Goal: Obtain resource: Obtain resource

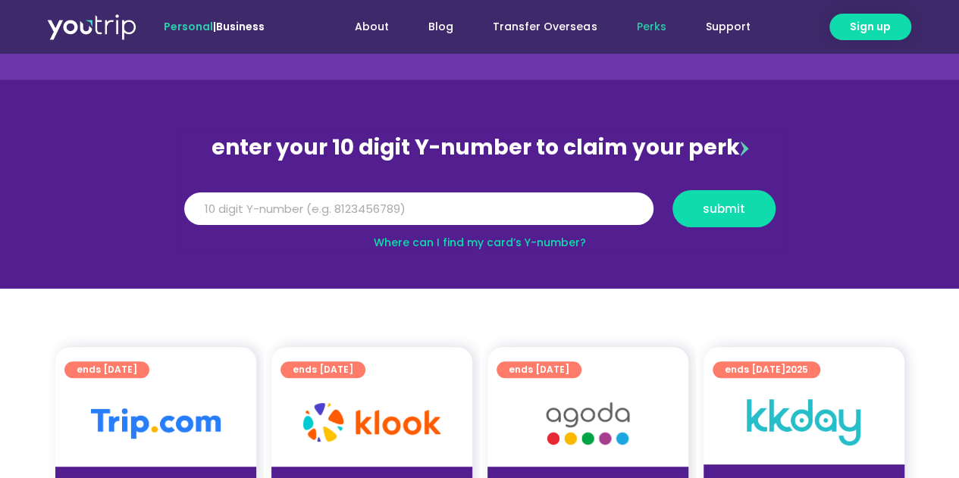
scroll to position [88, 0]
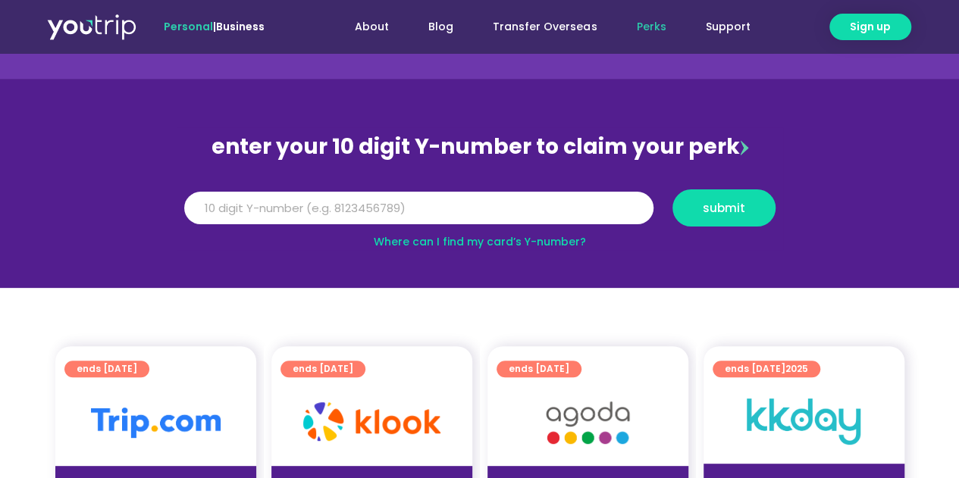
click at [396, 239] on link "Where can I find my card’s Y-number?" at bounding box center [480, 241] width 212 height 15
click at [415, 202] on input "Y Number" at bounding box center [418, 208] width 469 height 33
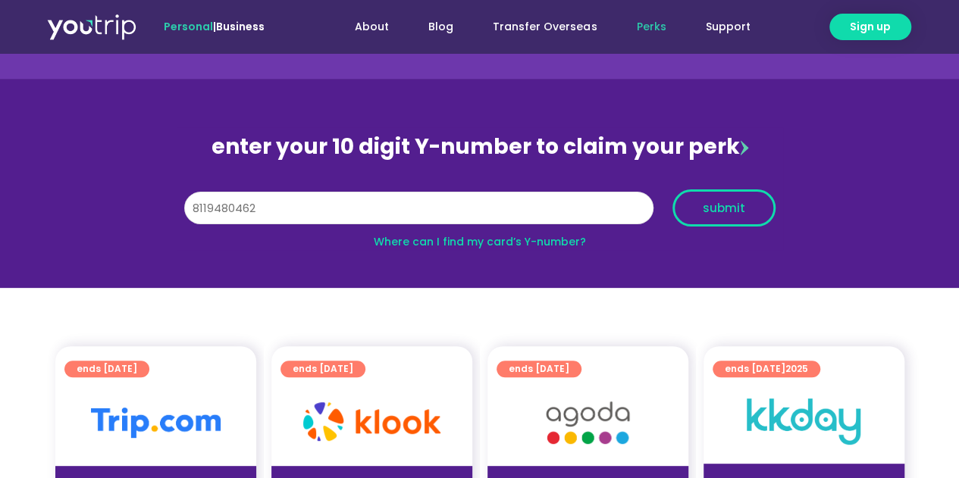
type input "8119480462"
click at [759, 210] on span "submit" at bounding box center [723, 207] width 77 height 11
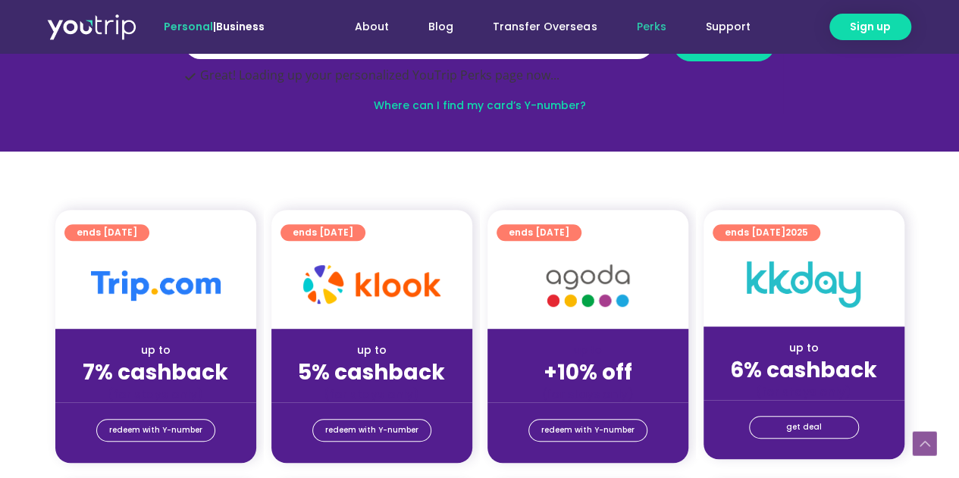
scroll to position [315, 0]
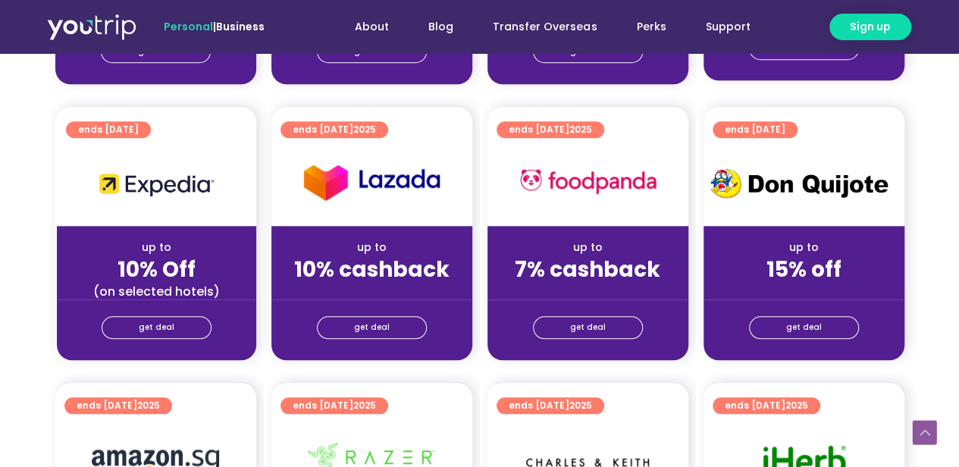
scroll to position [623, 0]
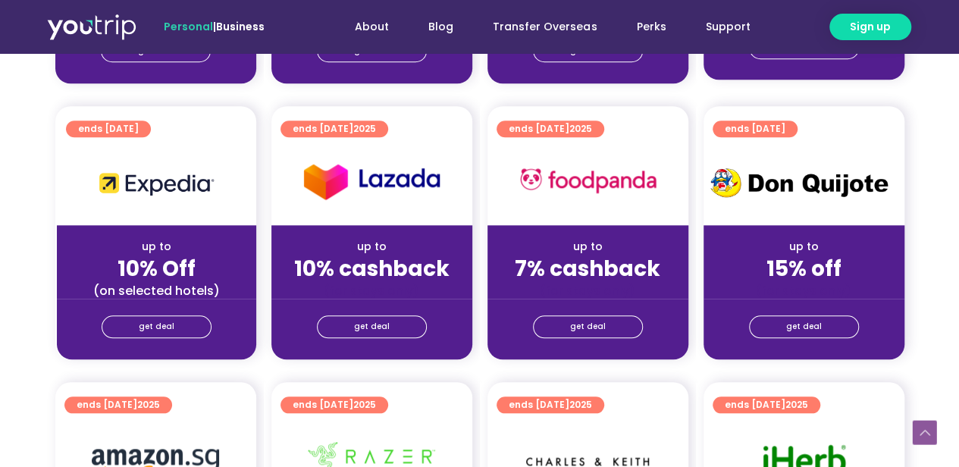
click at [784, 315] on div "get deal" at bounding box center [803, 326] width 201 height 24
click at [784, 321] on link "get deal" at bounding box center [804, 326] width 110 height 23
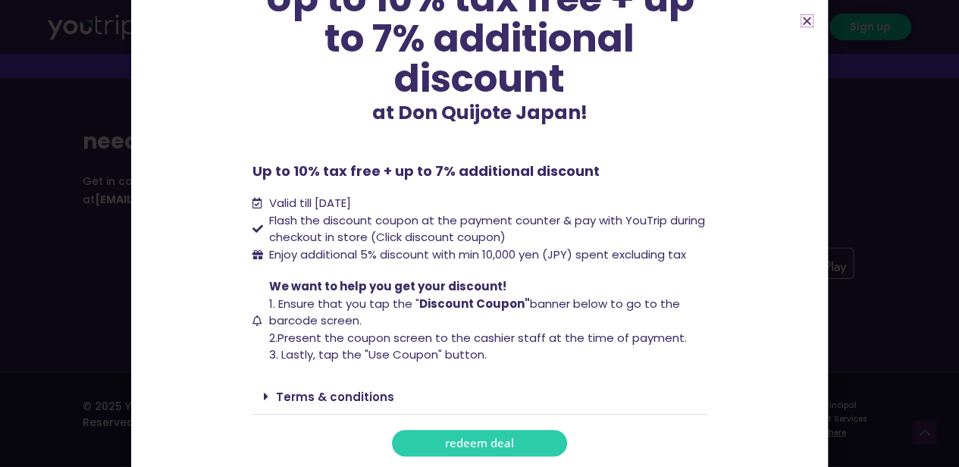
scroll to position [1995, 0]
click at [803, 23] on icon "Close" at bounding box center [806, 20] width 11 height 11
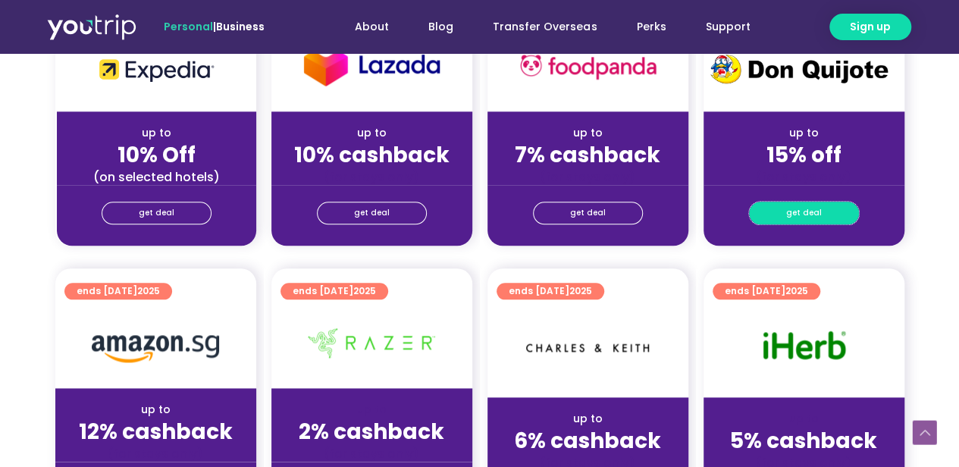
scroll to position [716, 0]
